Goal: Transaction & Acquisition: Purchase product/service

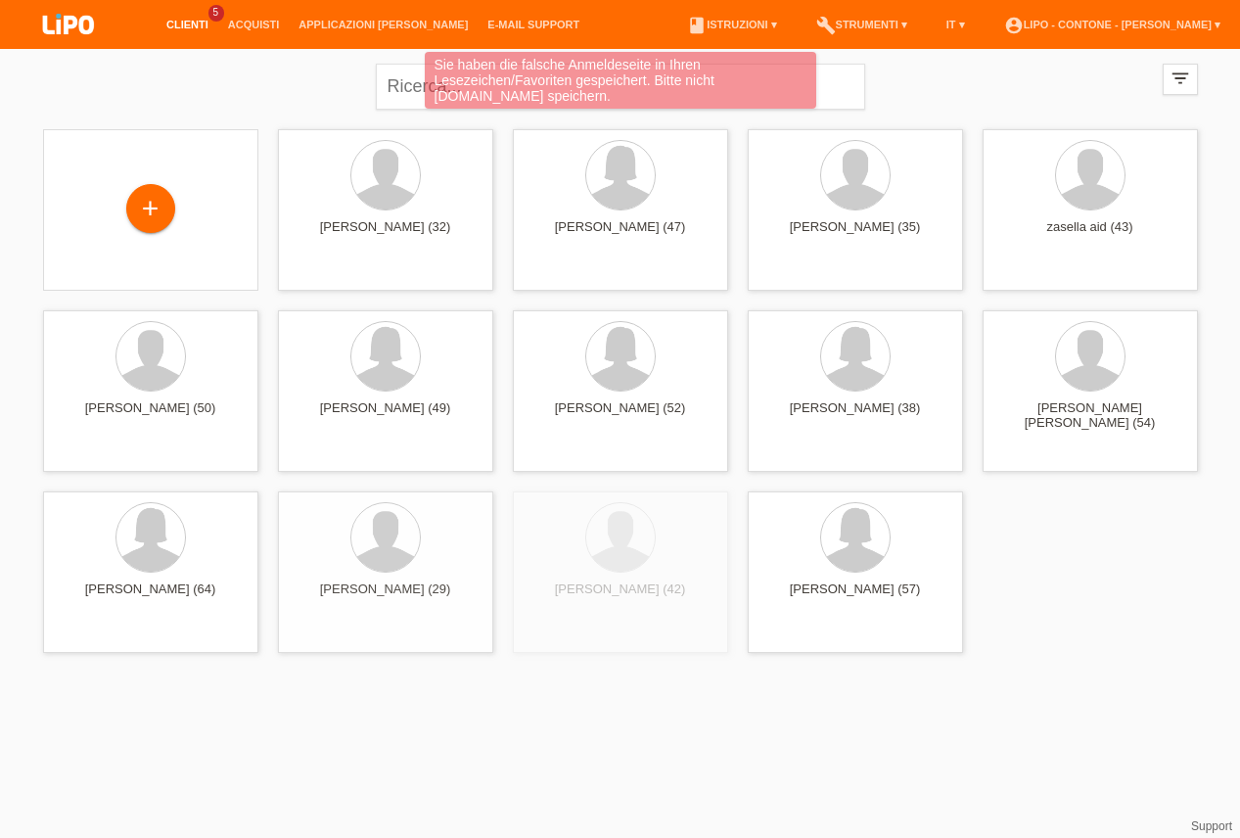
click at [420, 88] on div "Sie haben die falsche Anmeldeseite in Ihren Lesezeichen/Favoriten gespeichert. …" at bounding box center [620, 83] width 744 height 62
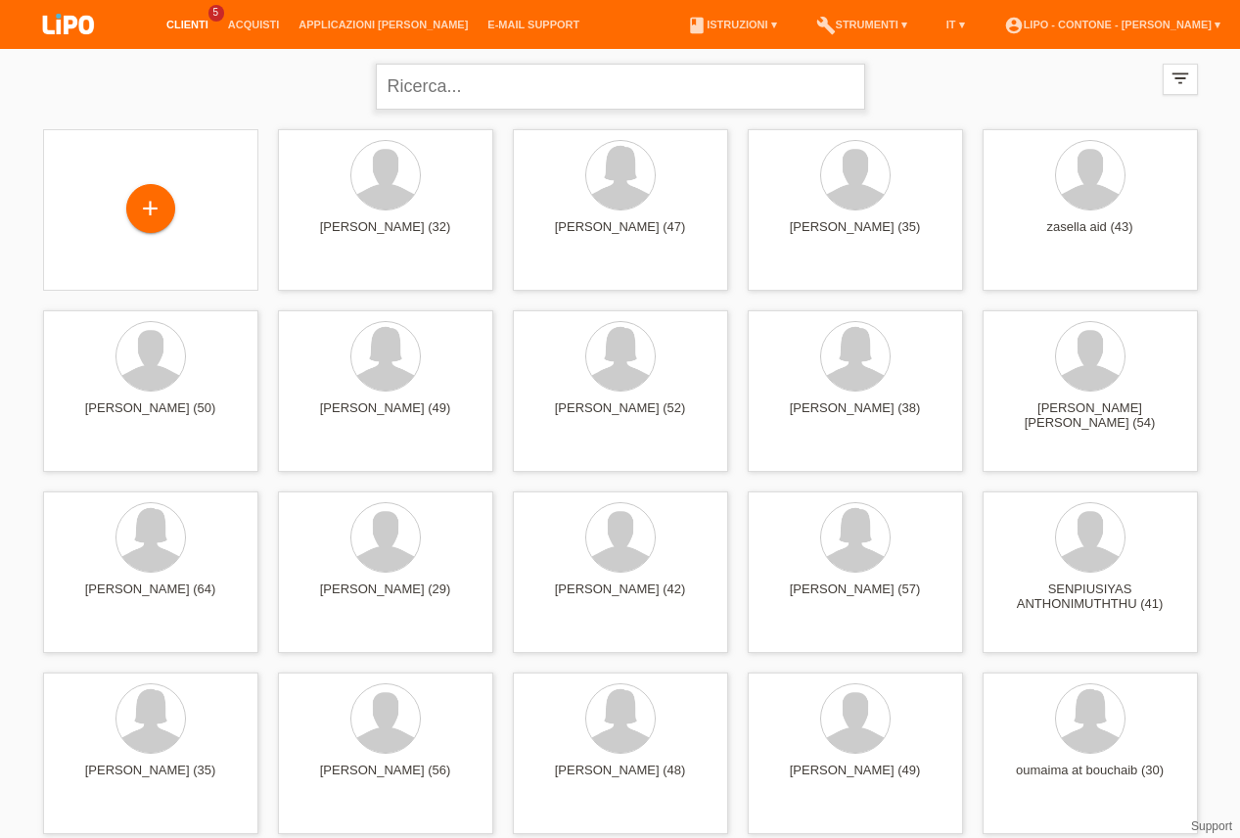
click at [399, 82] on input "text" at bounding box center [620, 87] width 489 height 46
type input "STRUNG"
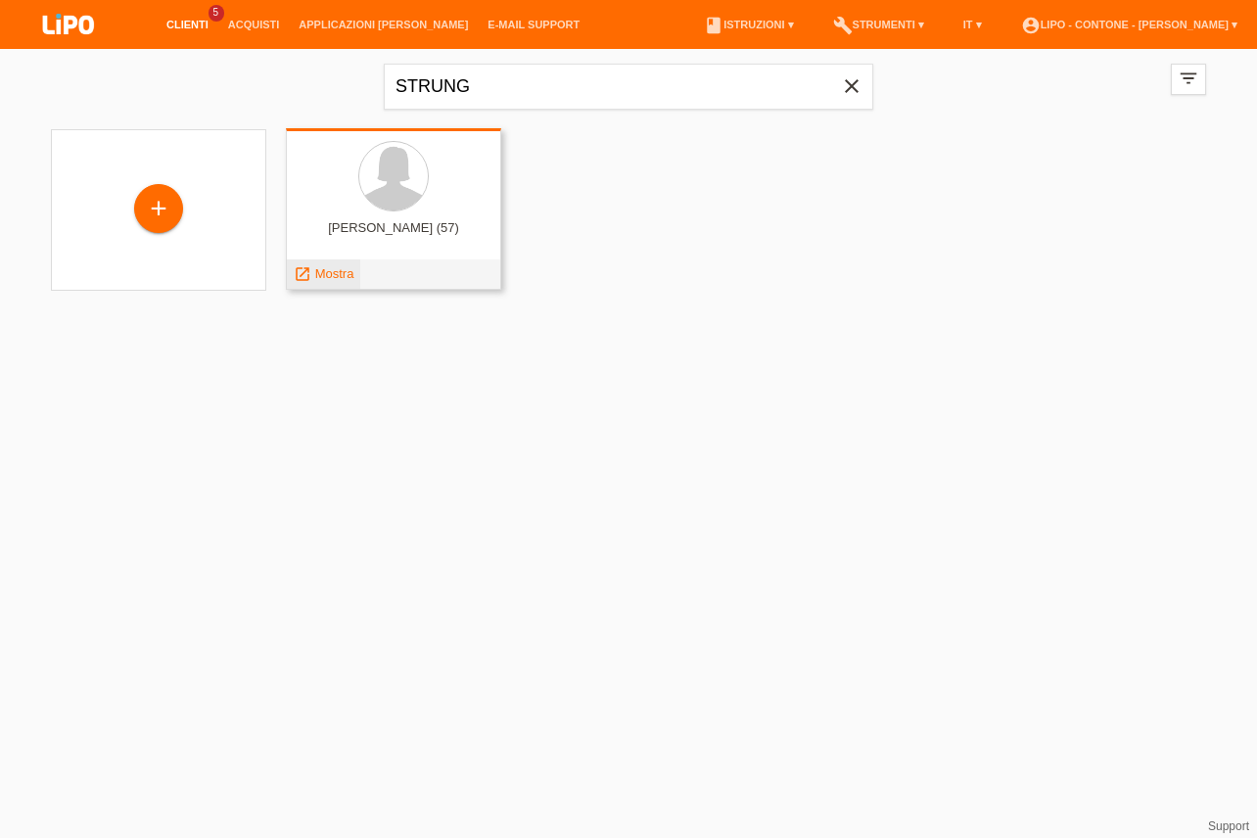
click at [320, 271] on span "Mostra" at bounding box center [334, 273] width 39 height 15
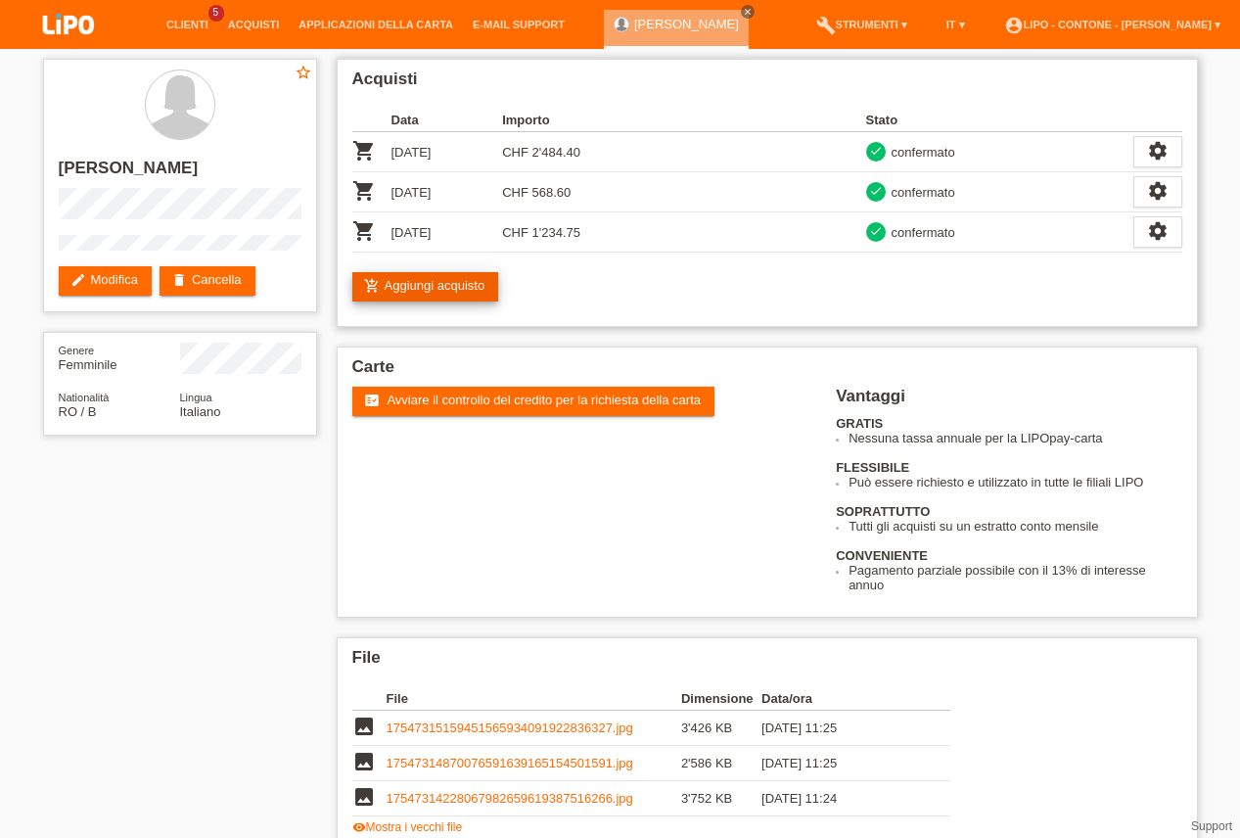
click at [480, 292] on link "add_shopping_cart Aggiungi acquisto" at bounding box center [425, 286] width 147 height 29
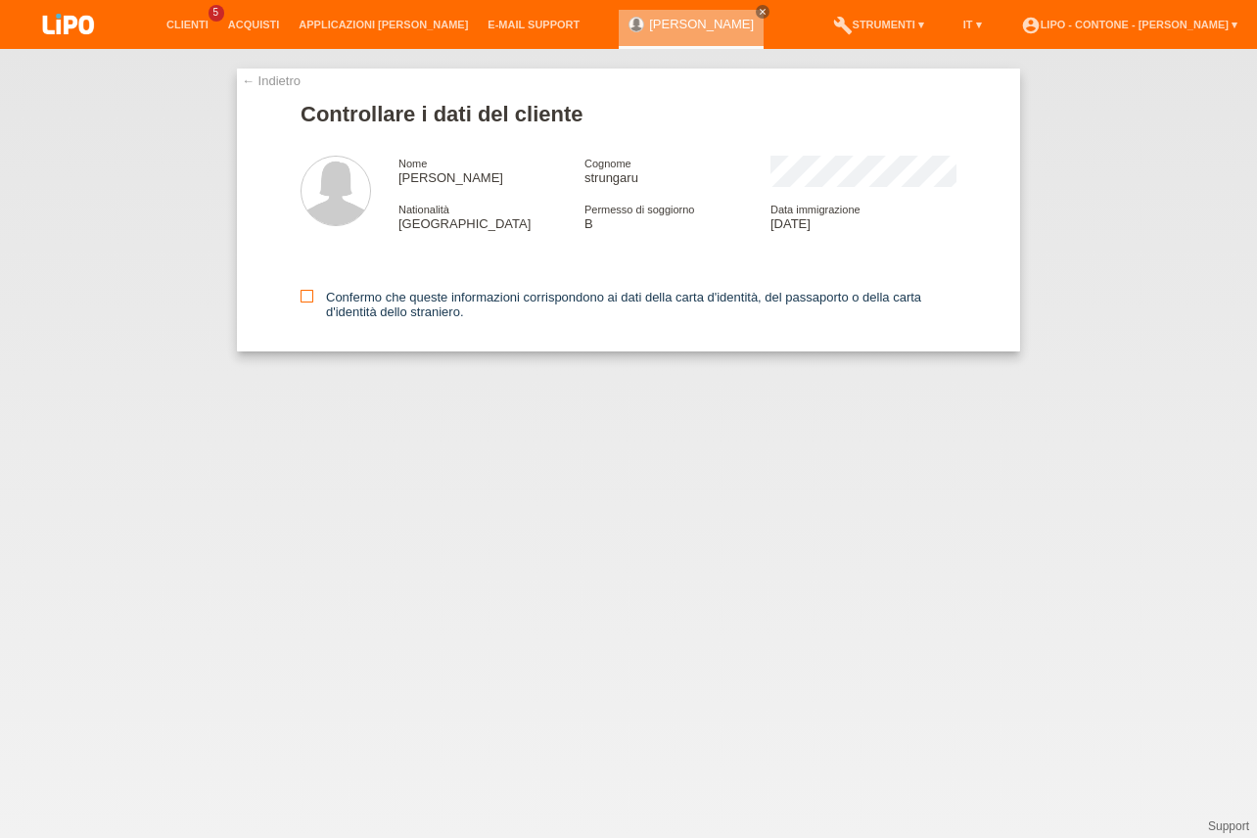
click at [313, 300] on label "Confermo che queste informazioni corrispondono ai dati della carta d'identità, …" at bounding box center [628, 304] width 656 height 29
click at [313, 300] on input "Confermo che queste informazioni corrispondono ai dati della carta d'identità, …" at bounding box center [306, 296] width 13 height 13
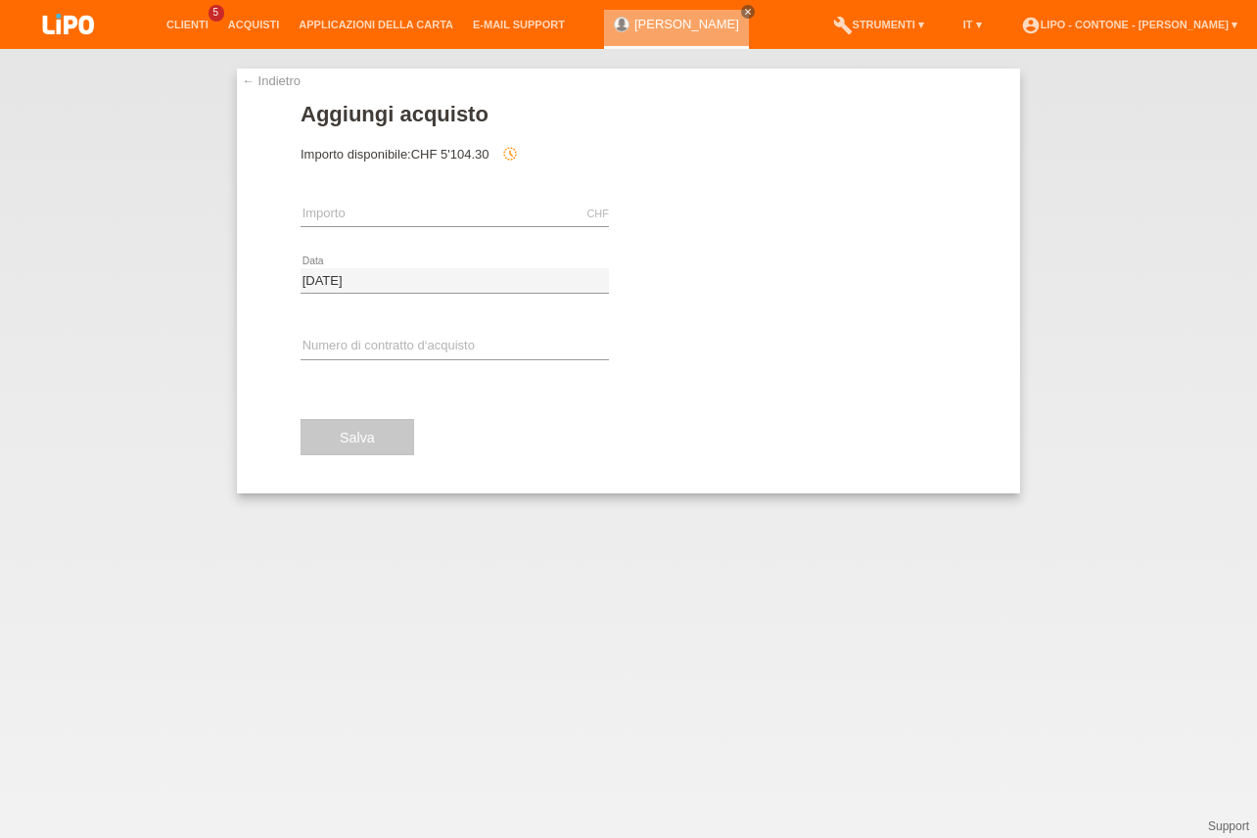
click at [449, 171] on form "Aggiungi acquisto Importo disponibile: CHF 5'104.30 history_toggle_off" at bounding box center [628, 297] width 656 height 391
click at [452, 206] on input "text" at bounding box center [454, 214] width 308 height 24
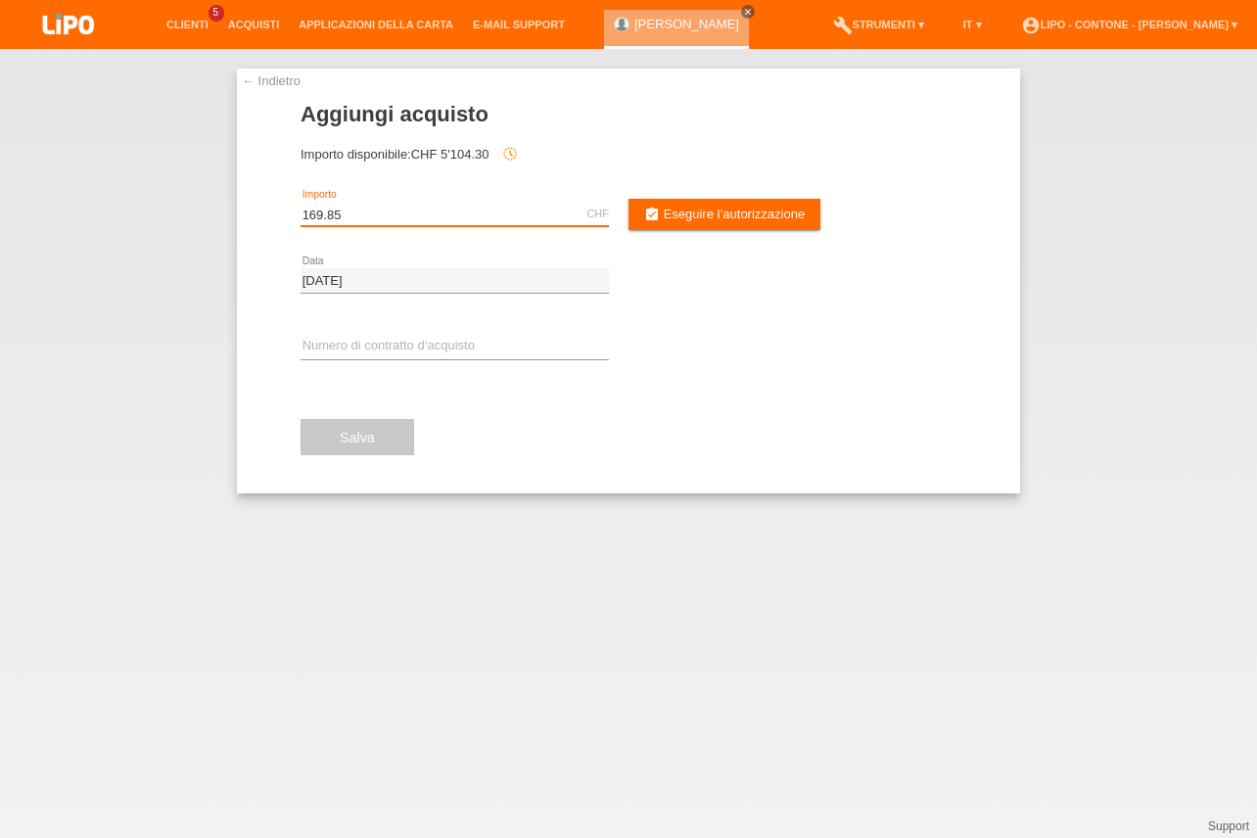
type input "169.85"
click at [406, 345] on input "text" at bounding box center [454, 347] width 308 height 24
type input "XM0RH7"
click at [369, 451] on button "Salva" at bounding box center [357, 437] width 114 height 37
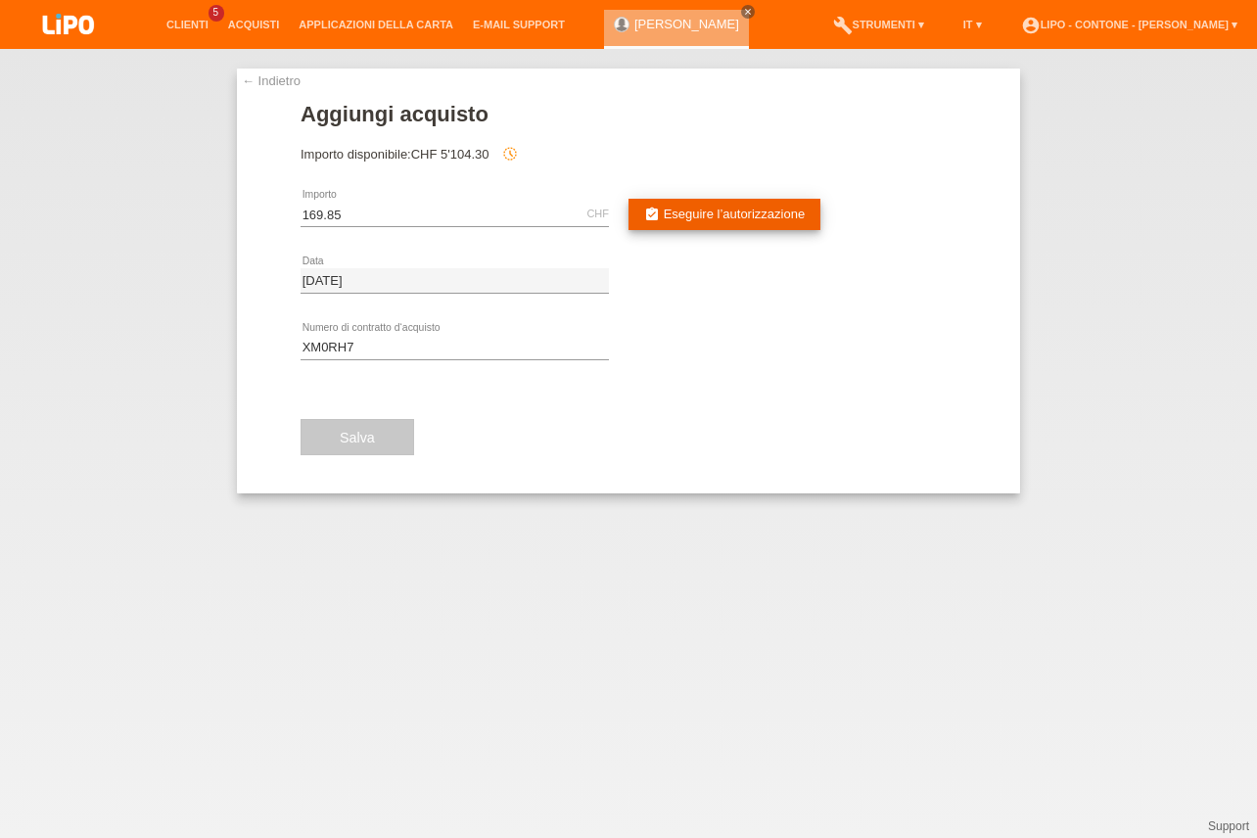
click at [698, 220] on span "Eseguire l’autorizzazione" at bounding box center [735, 213] width 142 height 15
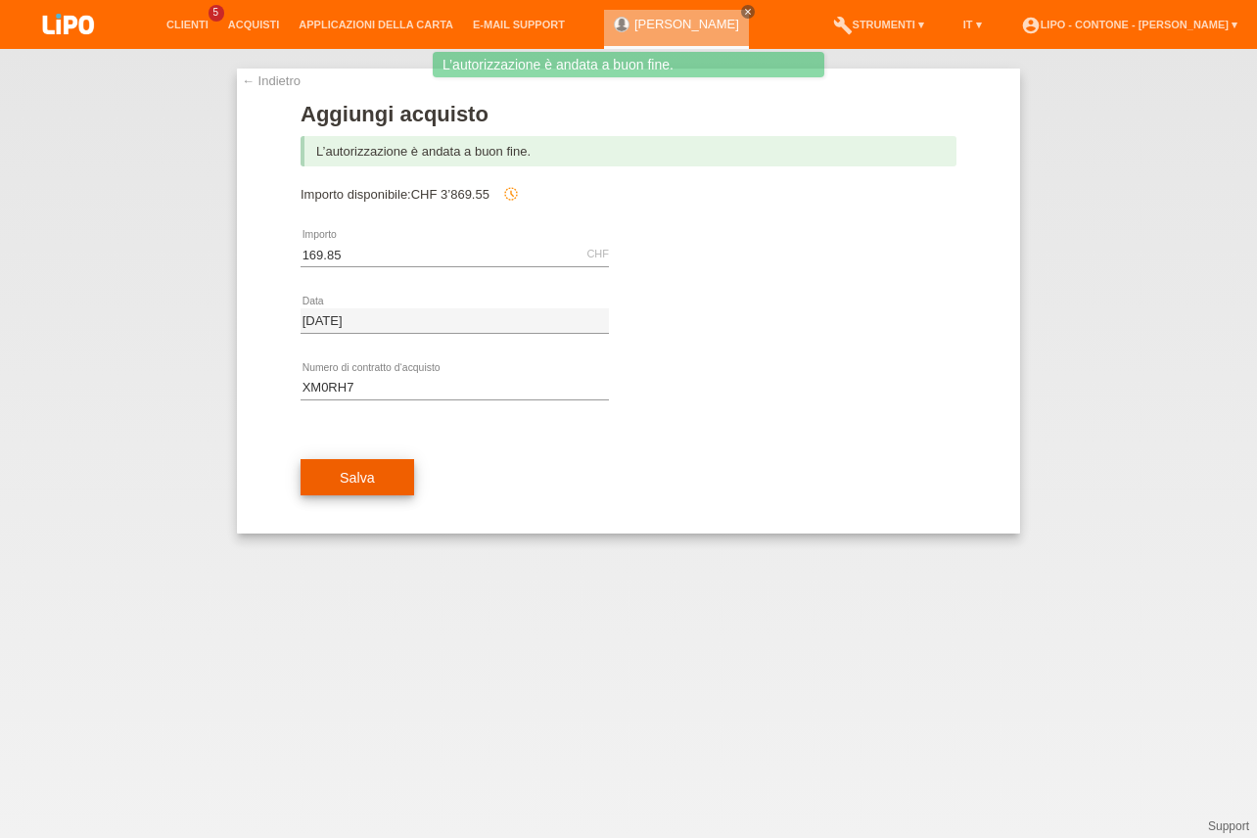
click at [384, 477] on button "Salva" at bounding box center [357, 477] width 114 height 37
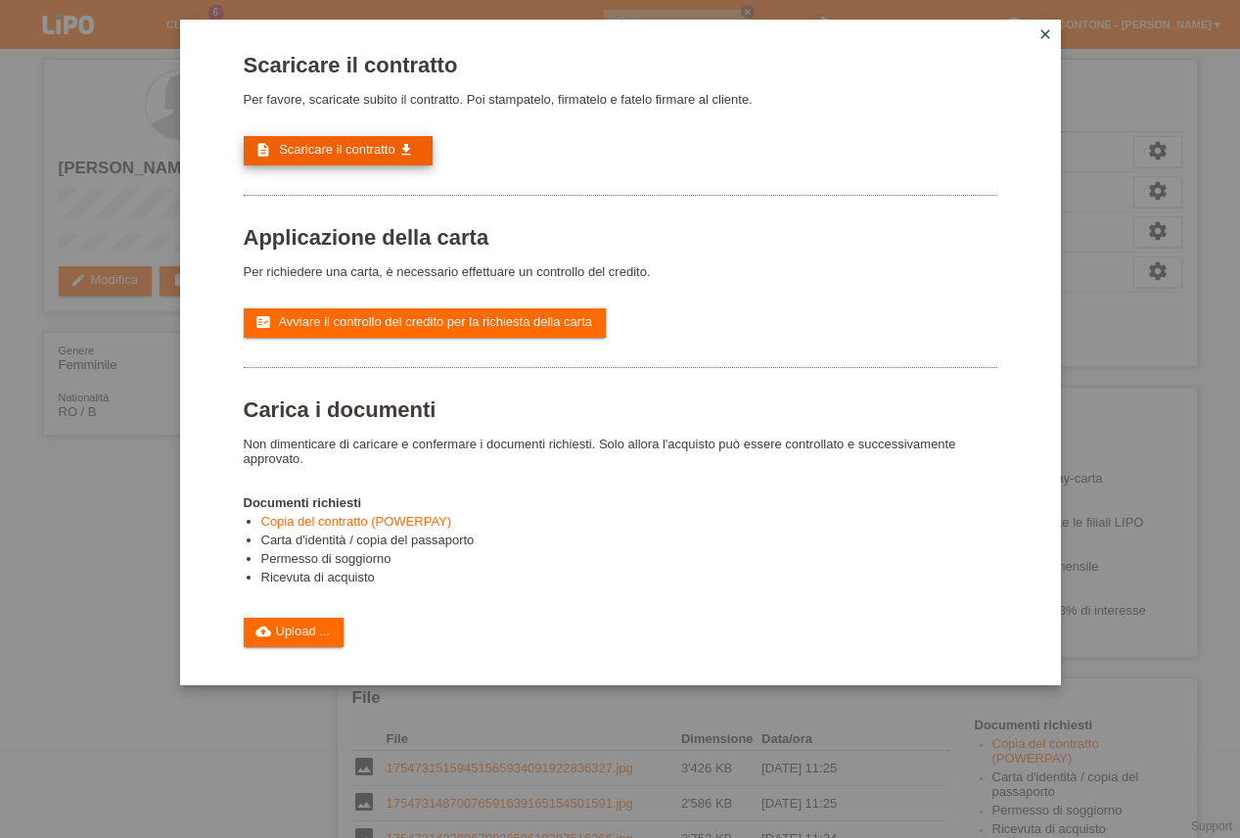
click at [335, 162] on link "description Scaricare il contratto get_app" at bounding box center [339, 150] width 190 height 29
click at [302, 647] on link "cloud_upload Upload ..." at bounding box center [294, 632] width 101 height 29
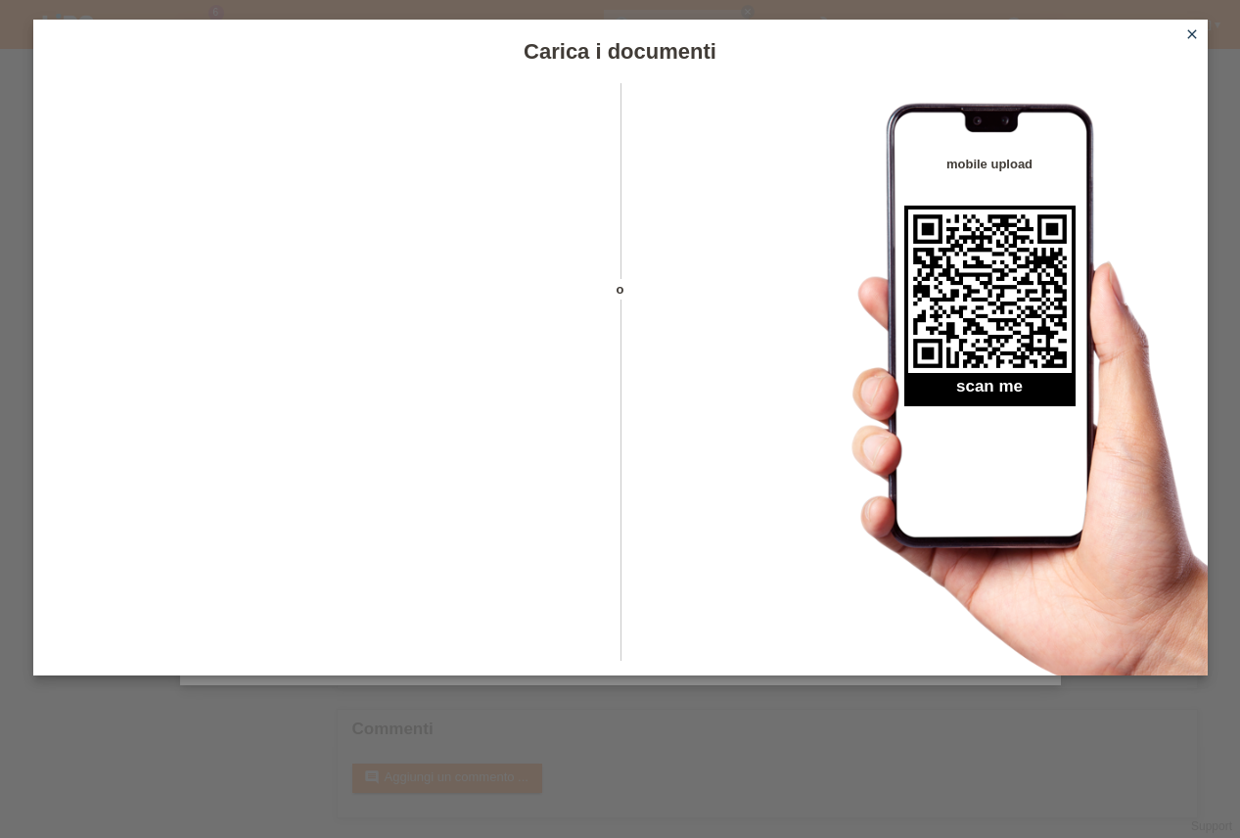
scroll to position [475, 0]
click at [1196, 33] on icon "close" at bounding box center [1192, 34] width 16 height 16
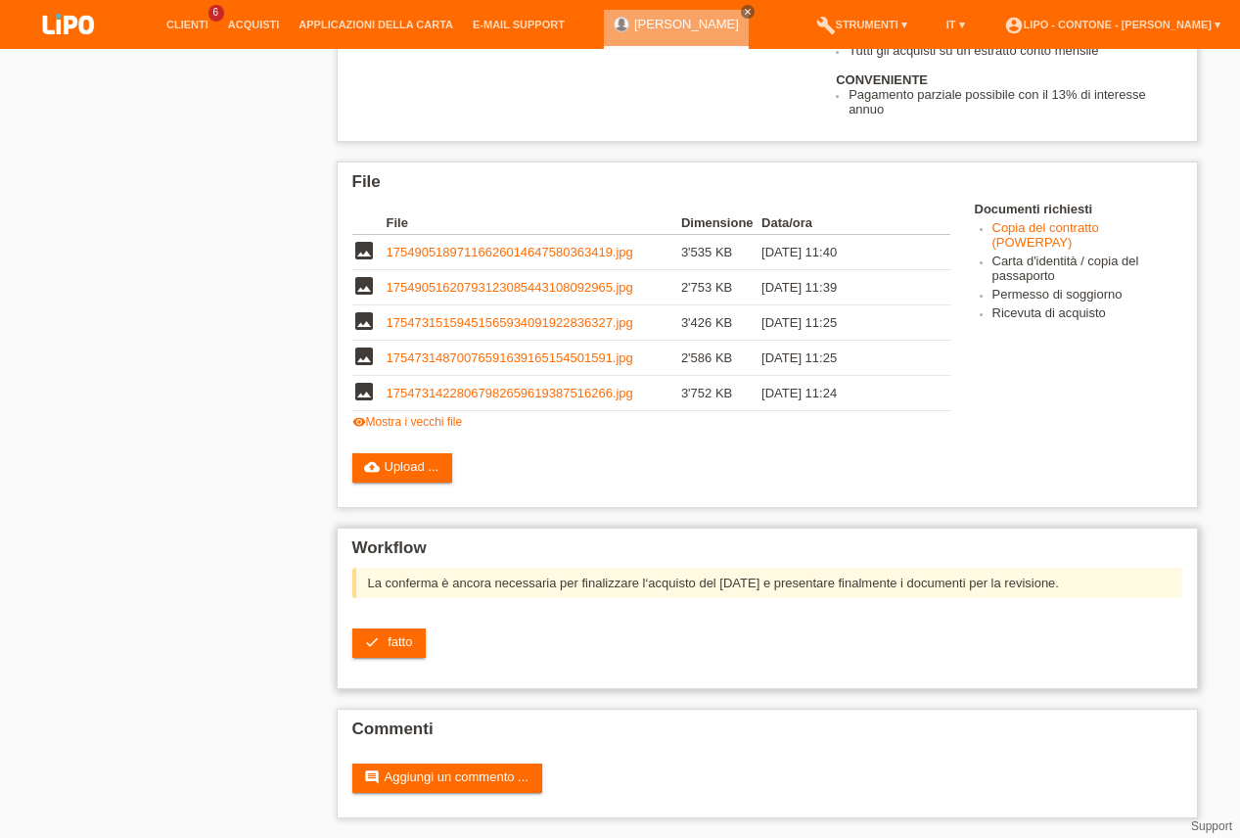
scroll to position [546, 0]
click at [411, 628] on link "check fatto" at bounding box center [389, 642] width 74 height 29
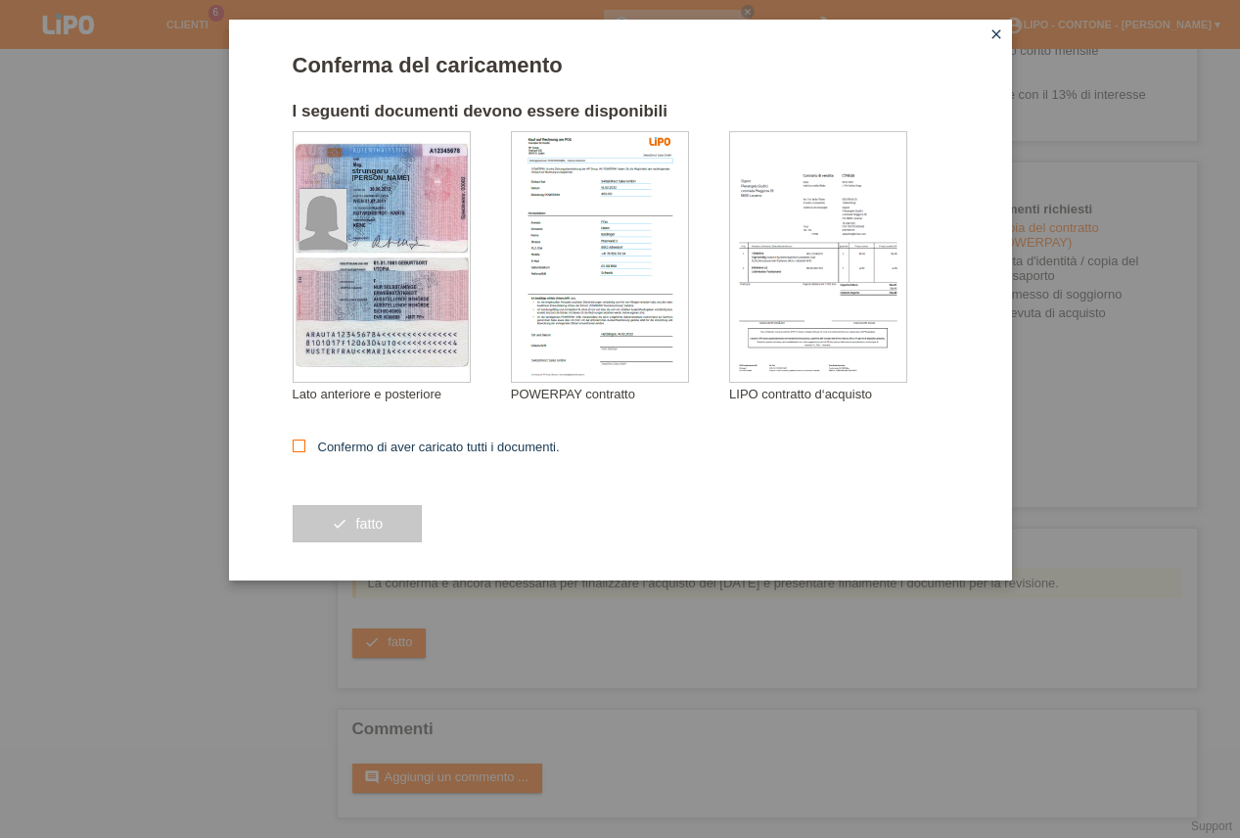
click at [303, 451] on icon at bounding box center [299, 445] width 13 height 13
click at [303, 451] on input "Confermo di aver caricato tutti i documenti." at bounding box center [299, 445] width 13 height 13
checkbox input "true"
click at [350, 521] on button "check fatto" at bounding box center [358, 523] width 130 height 37
